Goal: Find specific page/section: Find specific page/section

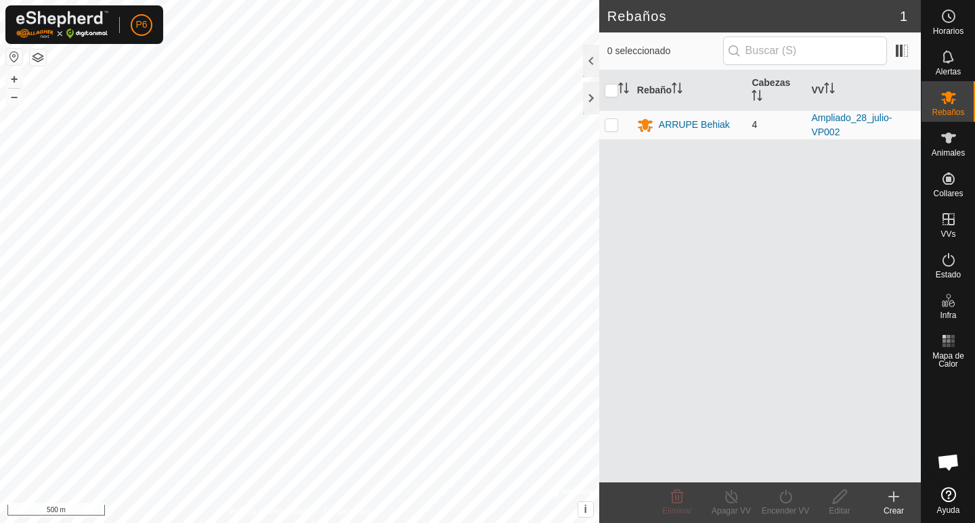
click at [615, 127] on p-checkbox at bounding box center [612, 124] width 14 height 11
checkbox input "true"
click at [668, 121] on div "ARRUPE Behiak" at bounding box center [694, 125] width 71 height 14
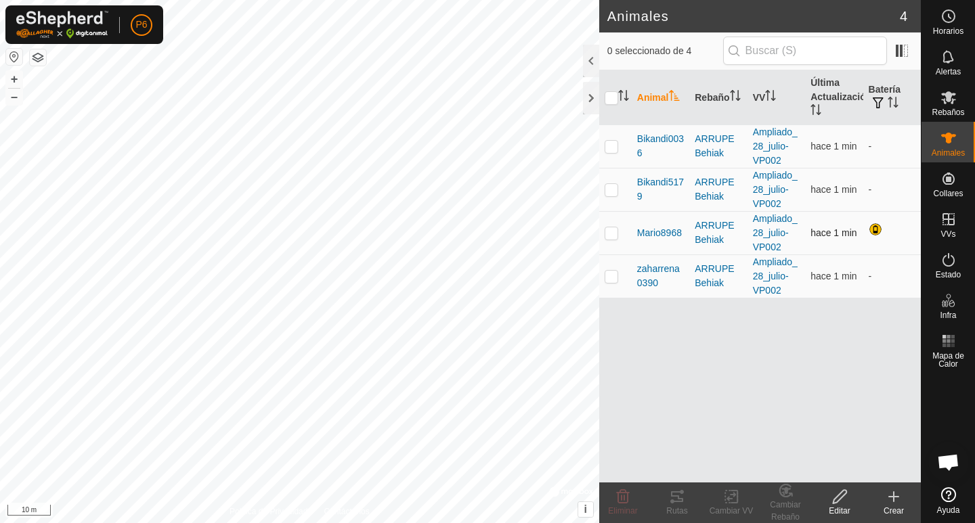
click at [613, 237] on p-checkbox at bounding box center [612, 232] width 14 height 11
checkbox input "true"
click at [678, 498] on icon at bounding box center [677, 497] width 12 height 11
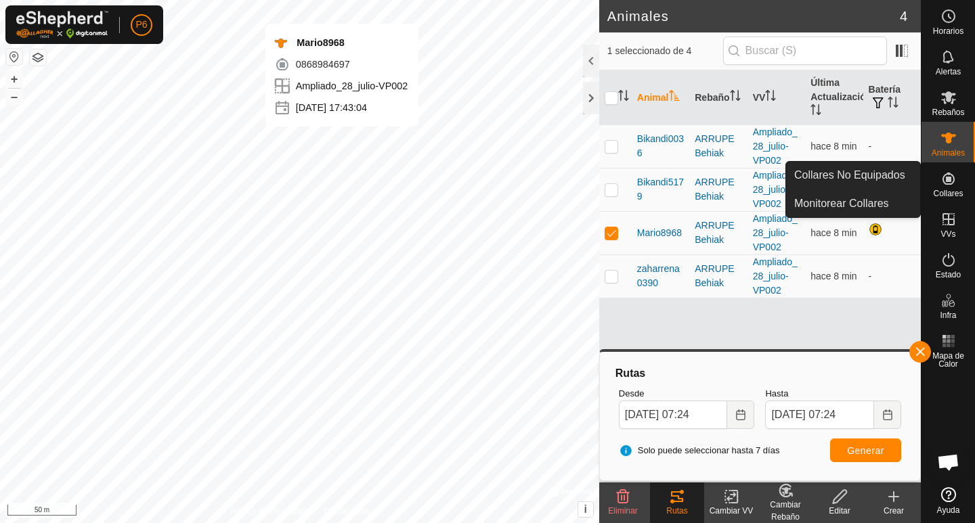
click at [961, 186] on div "Collares" at bounding box center [947, 182] width 53 height 41
click at [847, 178] on link "Collares No Equipados" at bounding box center [853, 175] width 134 height 27
